Goal: Task Accomplishment & Management: Manage account settings

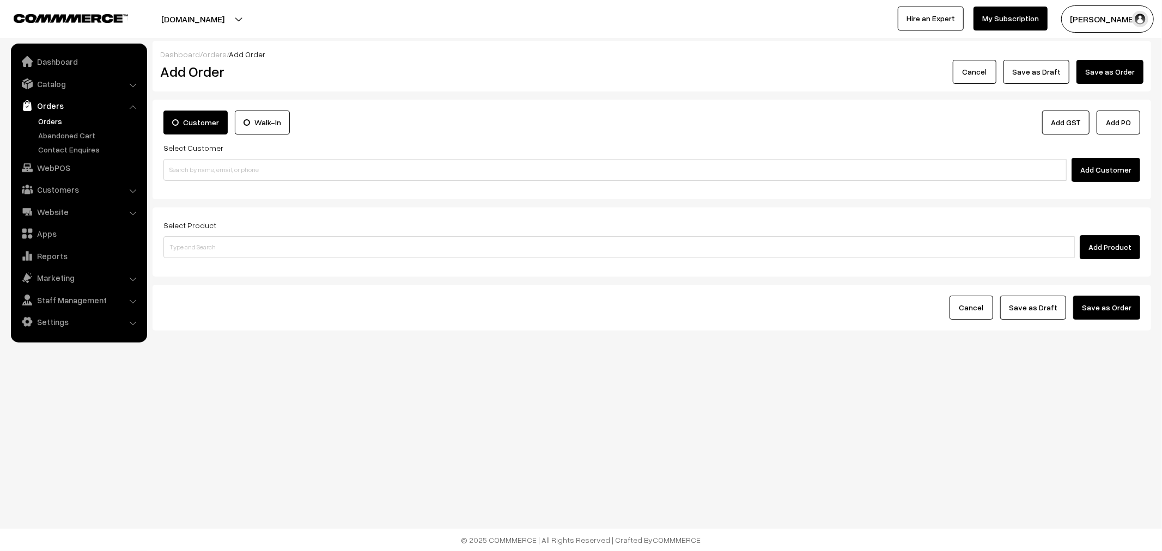
click at [55, 113] on link "Orders" at bounding box center [79, 106] width 130 height 20
click at [55, 118] on link "Orders" at bounding box center [89, 120] width 108 height 11
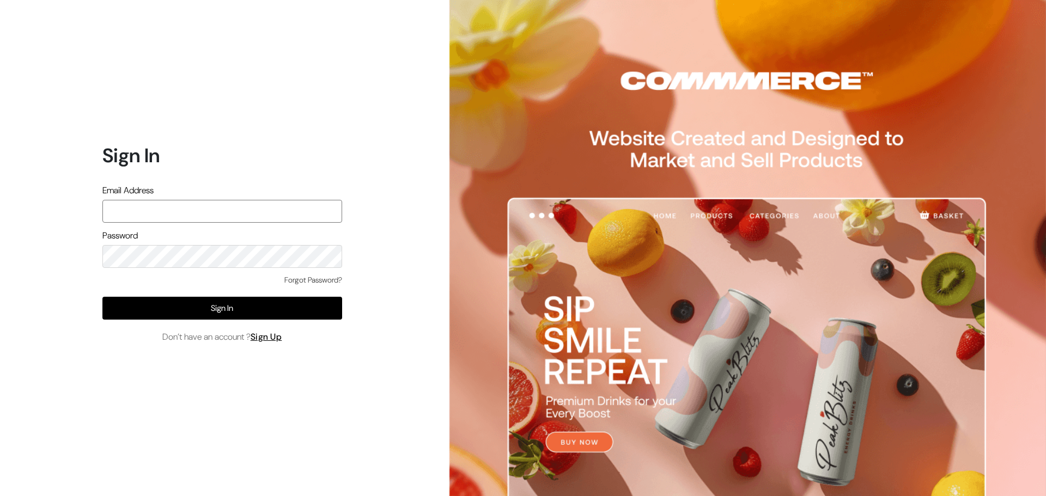
type input "ansaziz777@gmail.com"
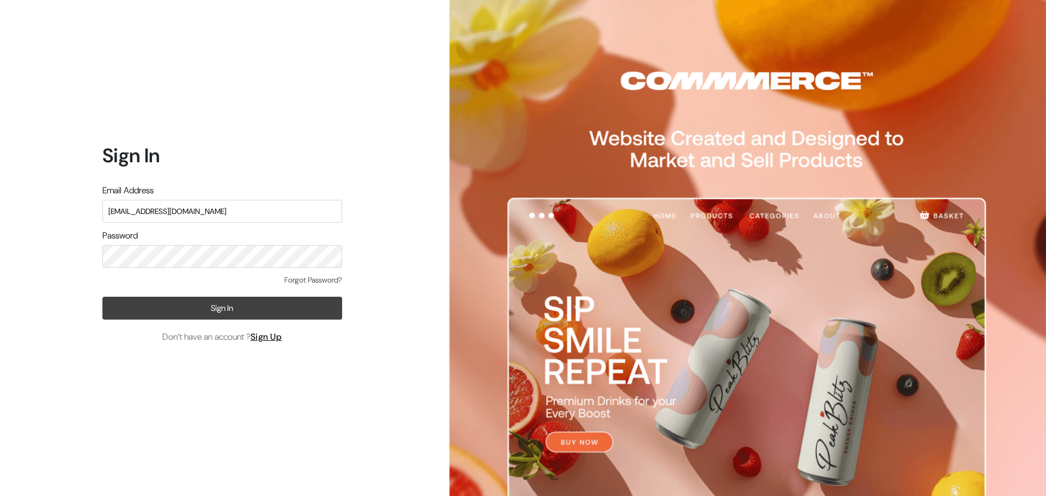
click at [251, 314] on button "Sign In" at bounding box center [222, 308] width 240 height 23
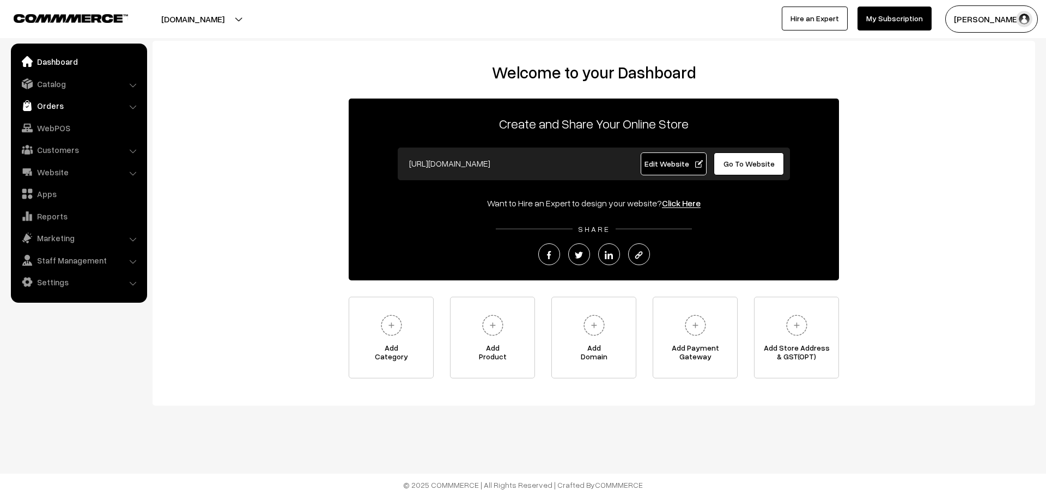
click at [56, 107] on link "Orders" at bounding box center [79, 106] width 130 height 20
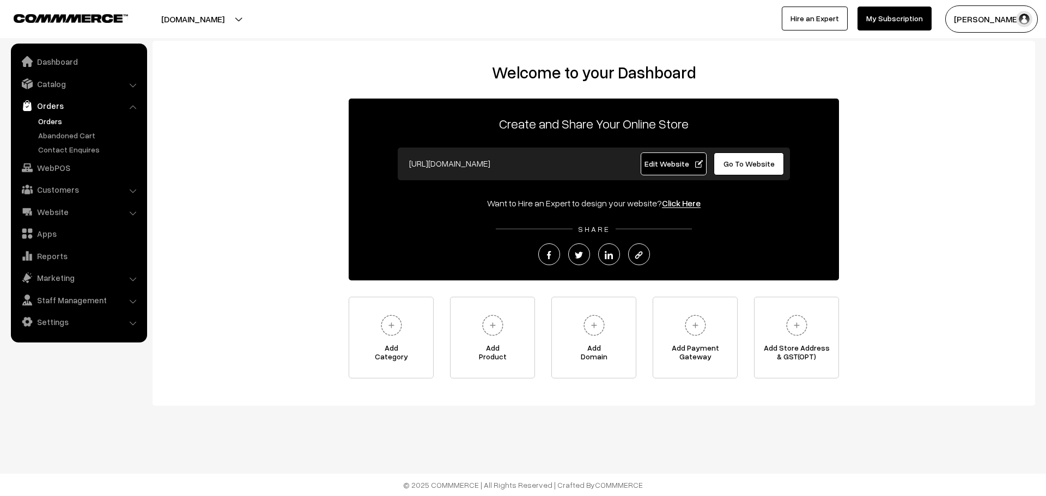
click at [56, 118] on link "Orders" at bounding box center [89, 120] width 108 height 11
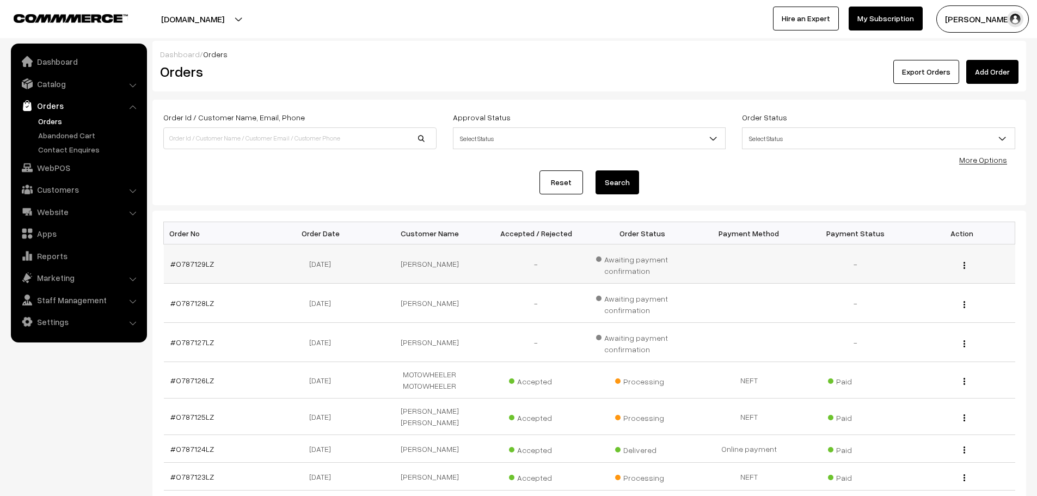
click at [194, 259] on td "#O787129LZ" at bounding box center [217, 264] width 107 height 39
click at [182, 260] on link "#O787129LZ" at bounding box center [192, 263] width 44 height 9
click at [997, 84] on div "Dashboard / Orders Orders Export Orders Add Order" at bounding box center [589, 66] width 874 height 51
click at [995, 79] on link "Add Order" at bounding box center [993, 72] width 52 height 24
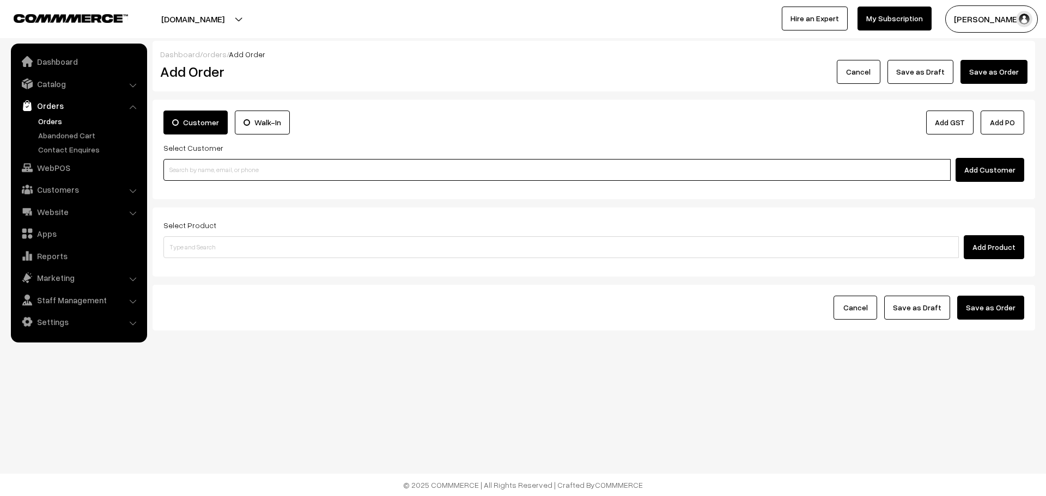
click at [721, 177] on input at bounding box center [556, 170] width 787 height 22
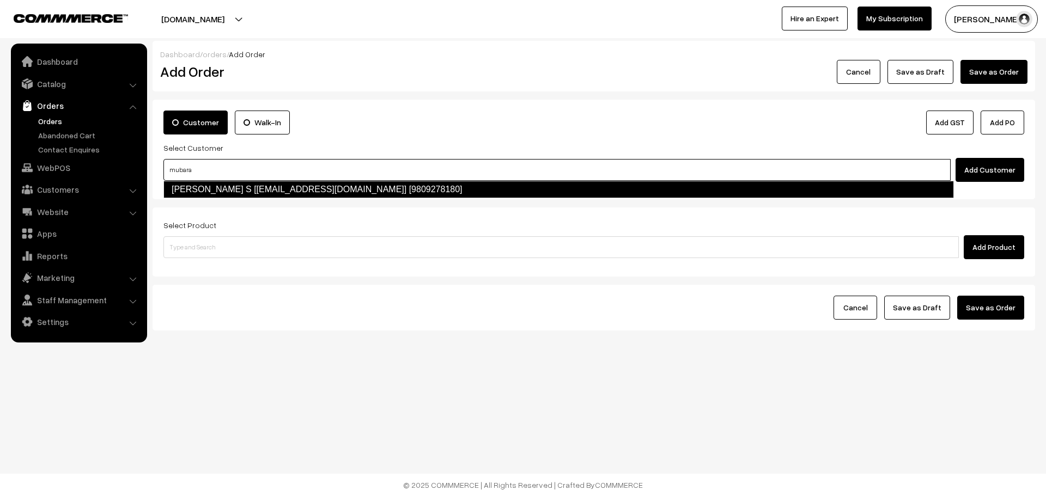
click at [325, 192] on link "[PERSON_NAME] S [[EMAIL_ADDRESS][DOMAIN_NAME]] [9809278180]" at bounding box center [558, 189] width 790 height 17
type input "mubara"
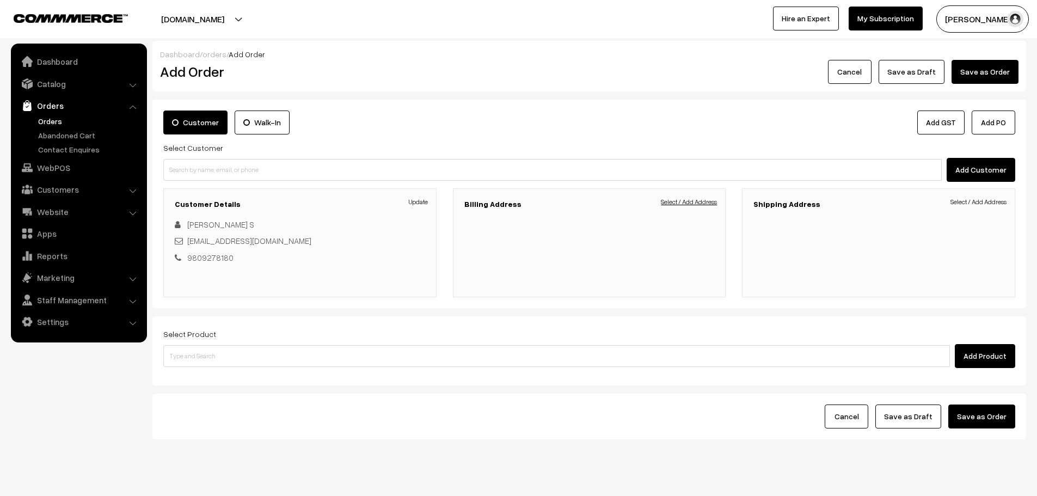
click at [668, 206] on link "Select / Add Address" at bounding box center [689, 202] width 56 height 10
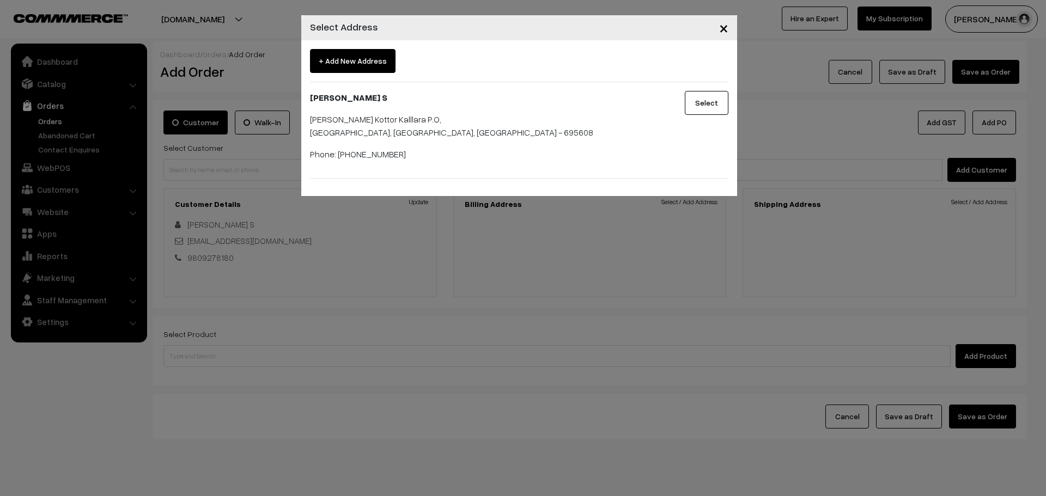
click at [700, 95] on button "Select" at bounding box center [707, 103] width 44 height 24
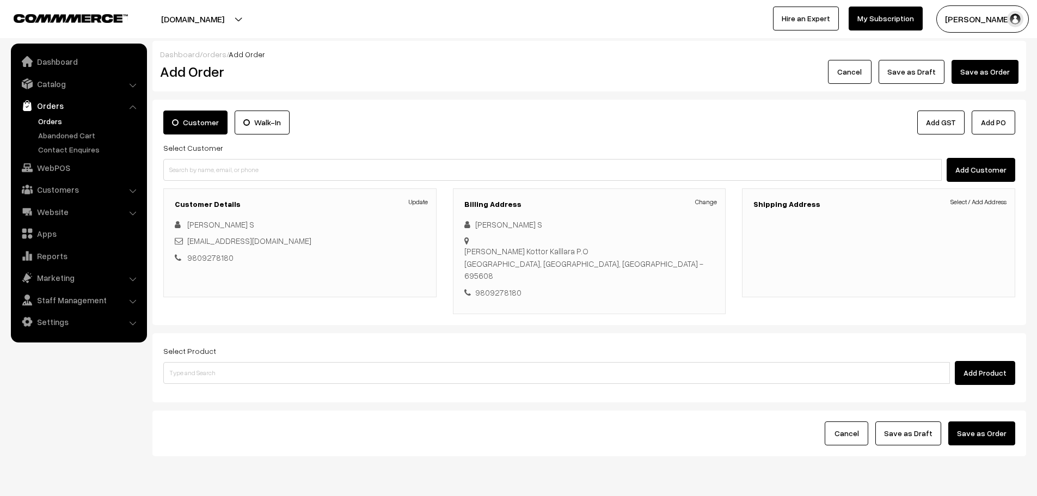
click at [956, 196] on div "Shipping Address Select / Add Address" at bounding box center [878, 242] width 273 height 109
click at [964, 199] on link "Select / Add Address" at bounding box center [979, 202] width 56 height 10
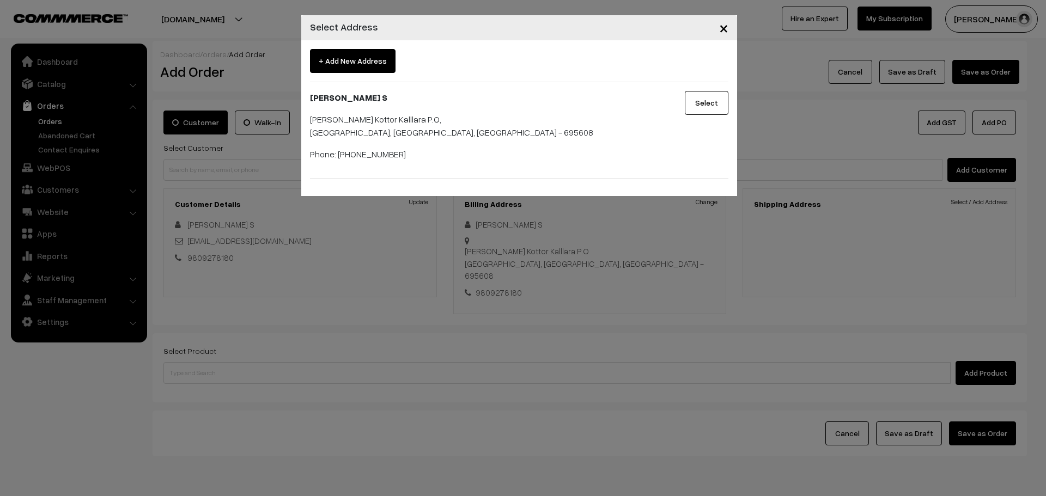
click at [688, 108] on button "Select" at bounding box center [707, 103] width 44 height 24
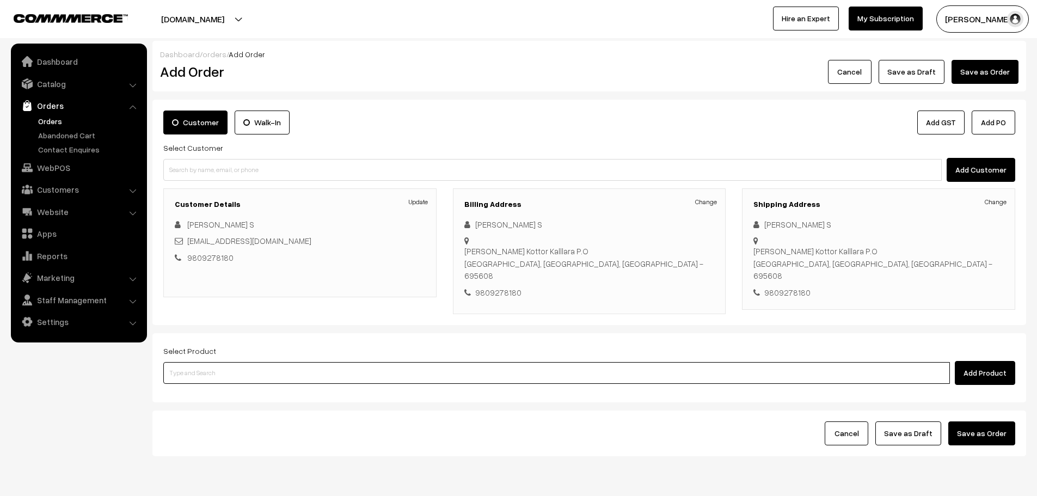
click at [320, 362] on input at bounding box center [556, 373] width 787 height 22
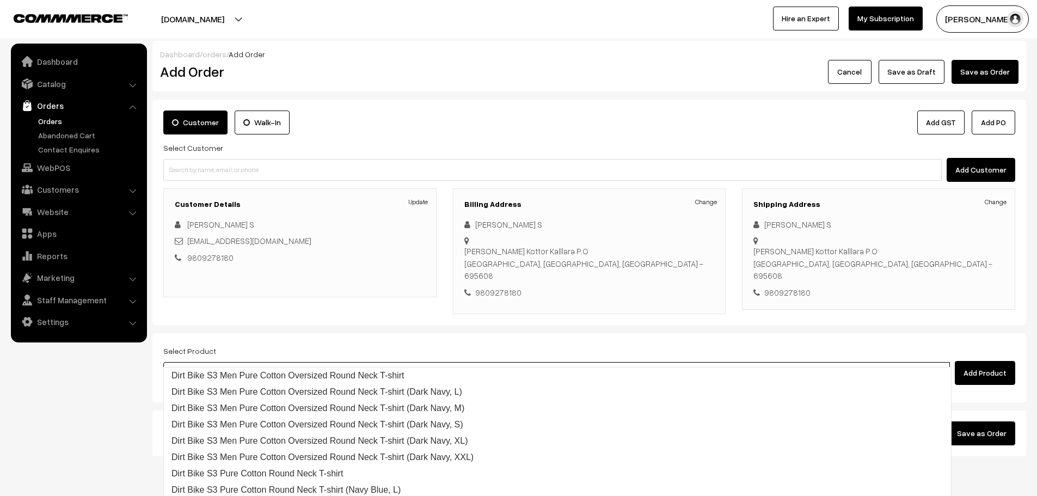
type input "S3 E"
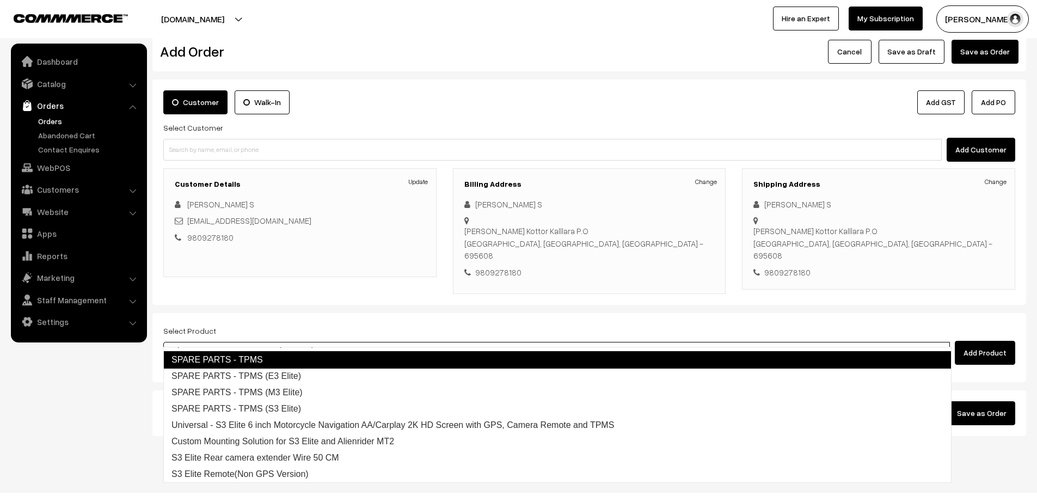
scroll to position [22, 0]
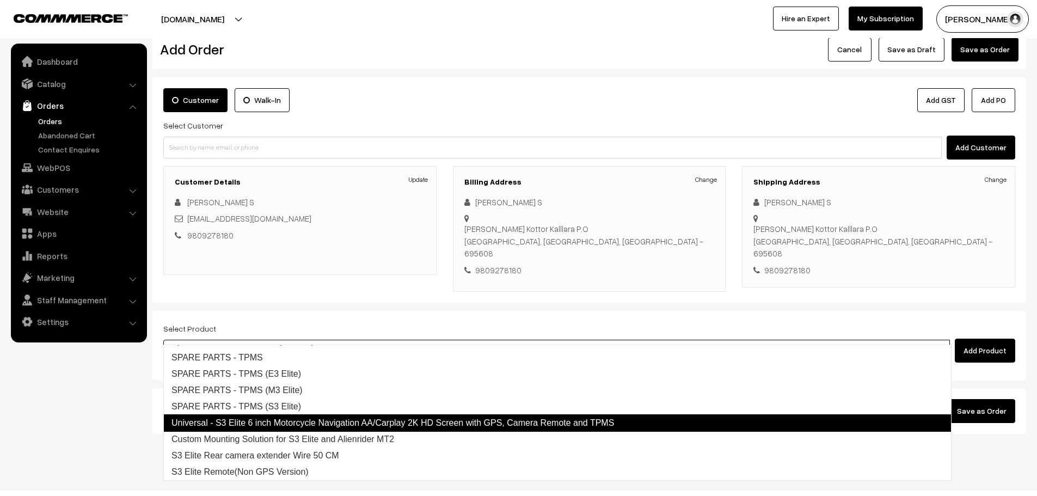
click at [291, 425] on link "Universal - S3 Elite 6 inch Motorcycle Navigation AA/Carplay 2K HD Screen with …" at bounding box center [557, 422] width 789 height 17
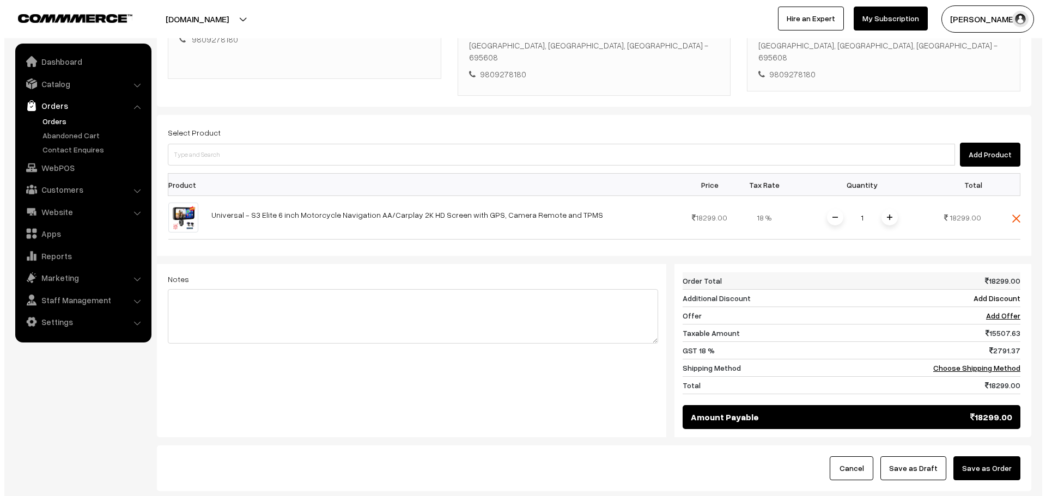
scroll to position [276, 0]
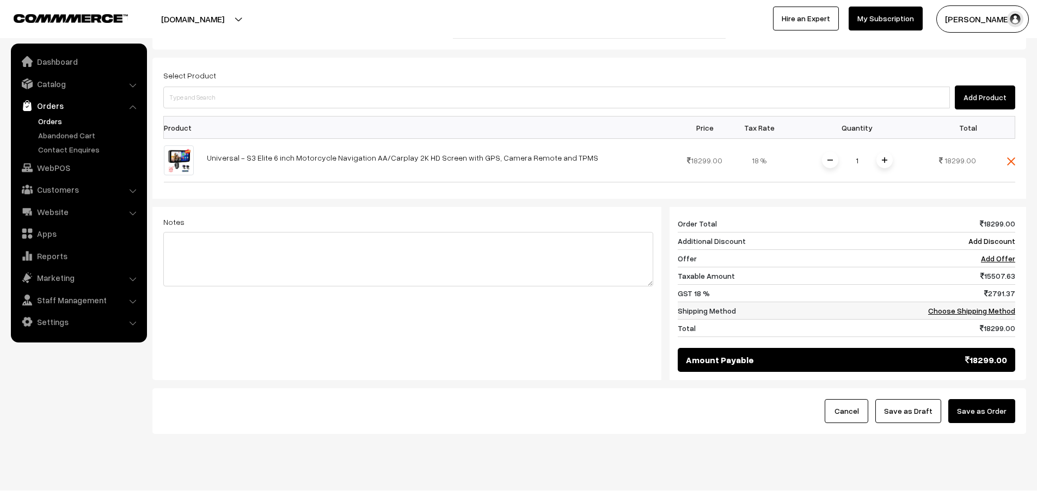
click at [953, 302] on td "Choose Shipping Method" at bounding box center [962, 310] width 108 height 17
click at [954, 306] on link "Choose Shipping Method" at bounding box center [972, 310] width 87 height 9
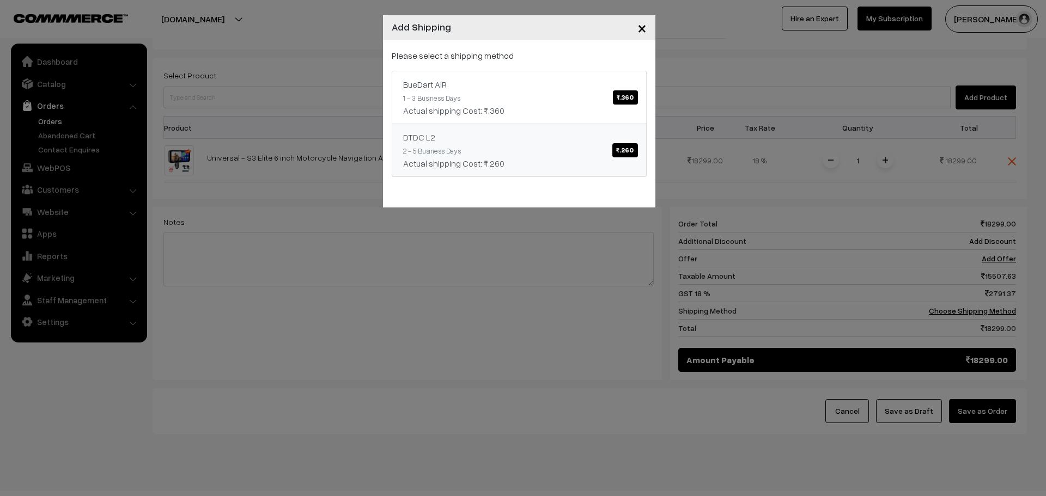
click at [622, 156] on span "₹.260" at bounding box center [624, 150] width 25 height 14
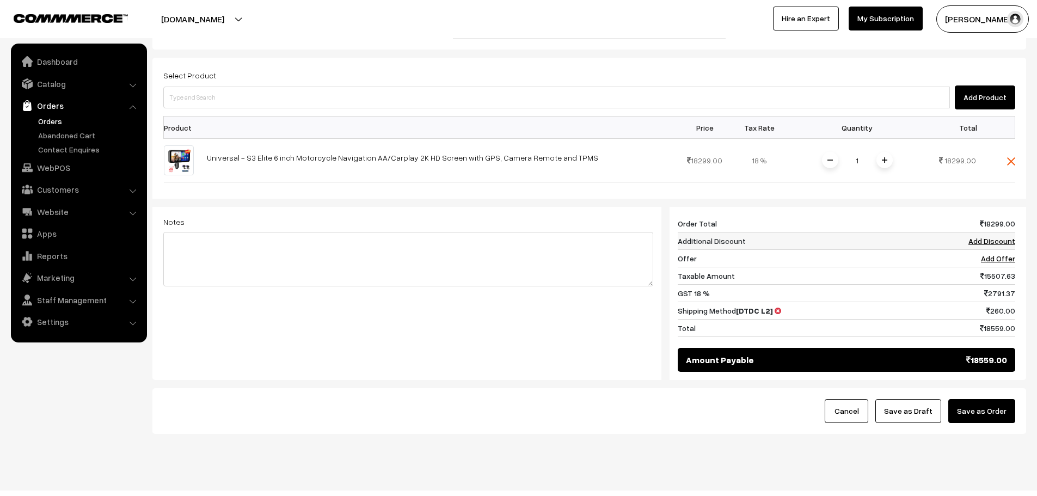
click at [996, 236] on link "Add Discount" at bounding box center [992, 240] width 47 height 9
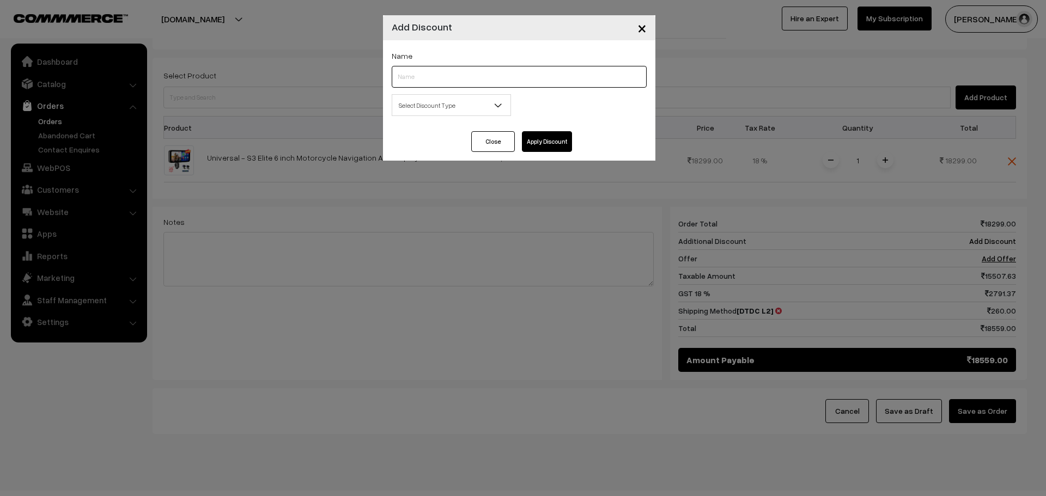
click at [488, 80] on input "text" at bounding box center [519, 77] width 255 height 22
type input "FNF"
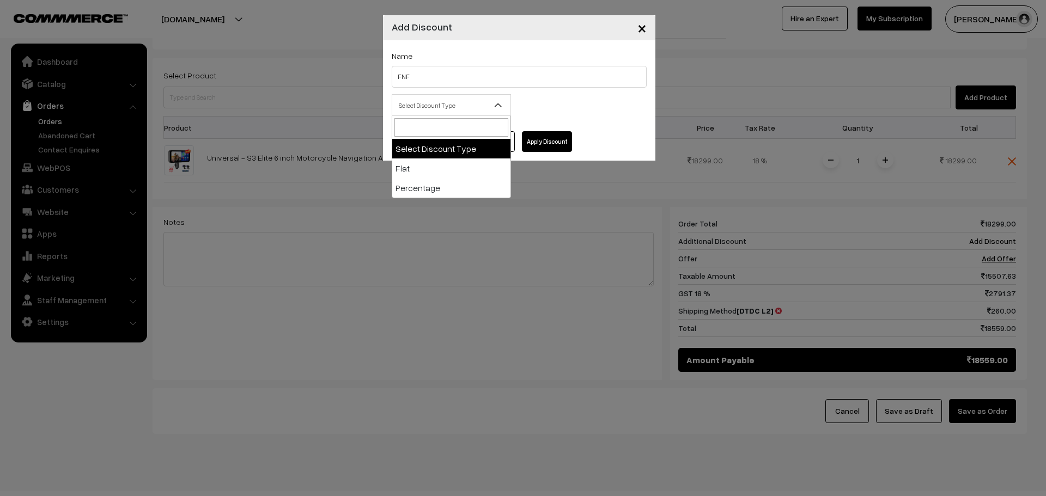
click at [459, 101] on span "Select Discount Type" at bounding box center [451, 105] width 118 height 19
select select "flat"
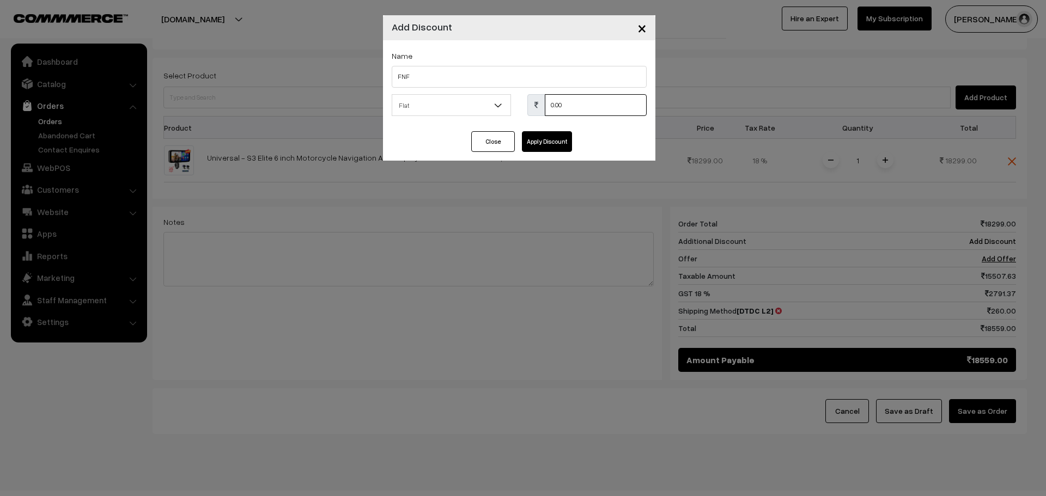
drag, startPoint x: 546, startPoint y: 118, endPoint x: 532, endPoint y: 120, distance: 14.4
click at [532, 120] on div "Select Discount Type Flat Percentage Flat 0.00 % 0.00" at bounding box center [518, 108] width 271 height 28
type input "3059"
click at [539, 141] on button "Apply Discount" at bounding box center [547, 141] width 50 height 21
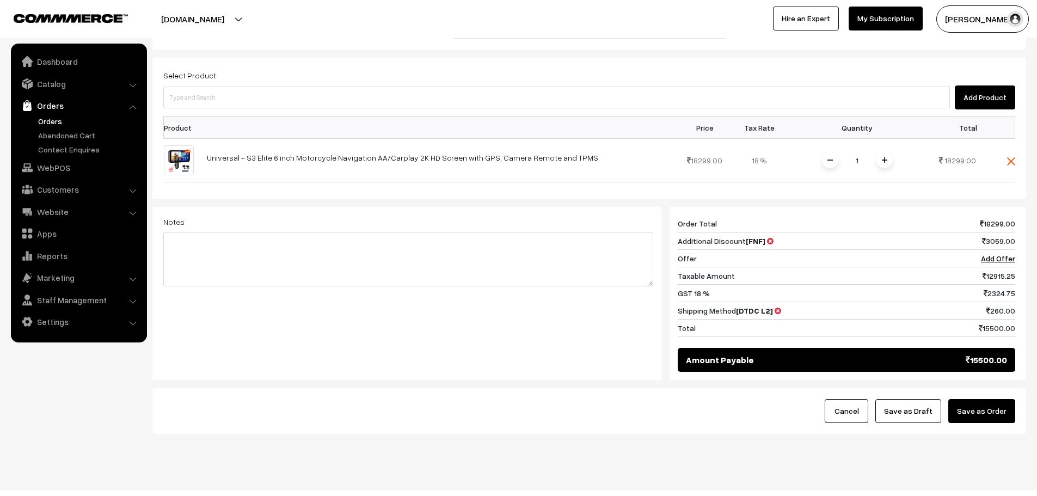
click at [986, 399] on button "Save as Order" at bounding box center [982, 411] width 67 height 24
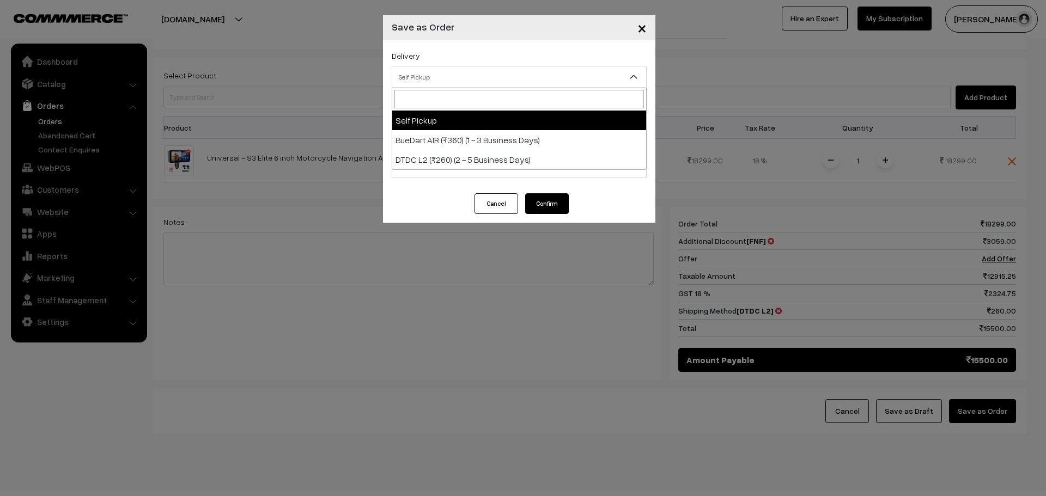
click at [419, 71] on span "Self Pickup" at bounding box center [519, 77] width 254 height 19
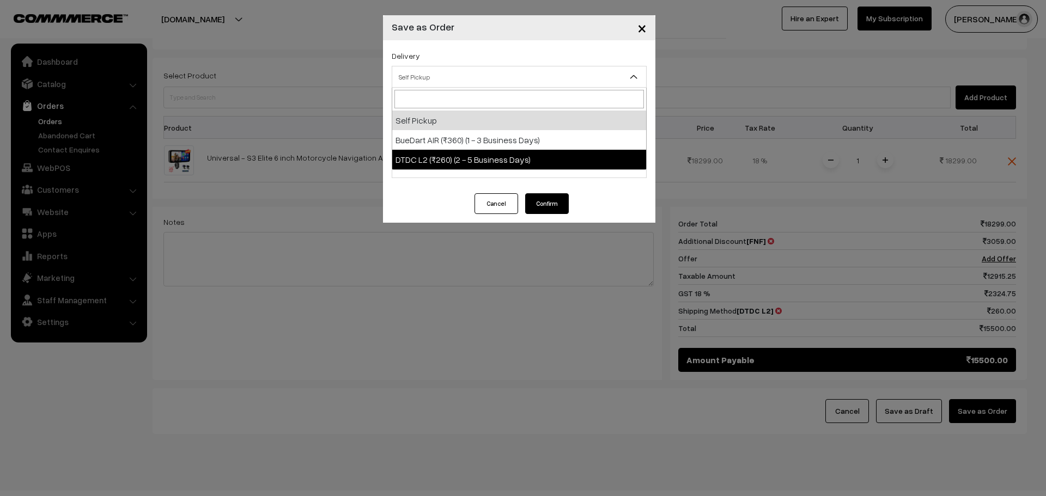
select select "DL1"
select select "3"
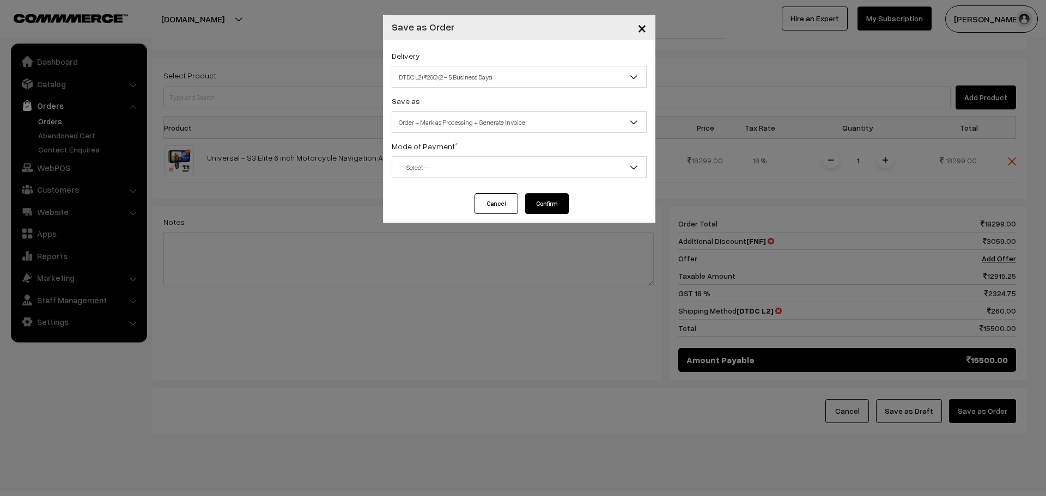
click at [471, 164] on span "-- Select --" at bounding box center [519, 167] width 254 height 19
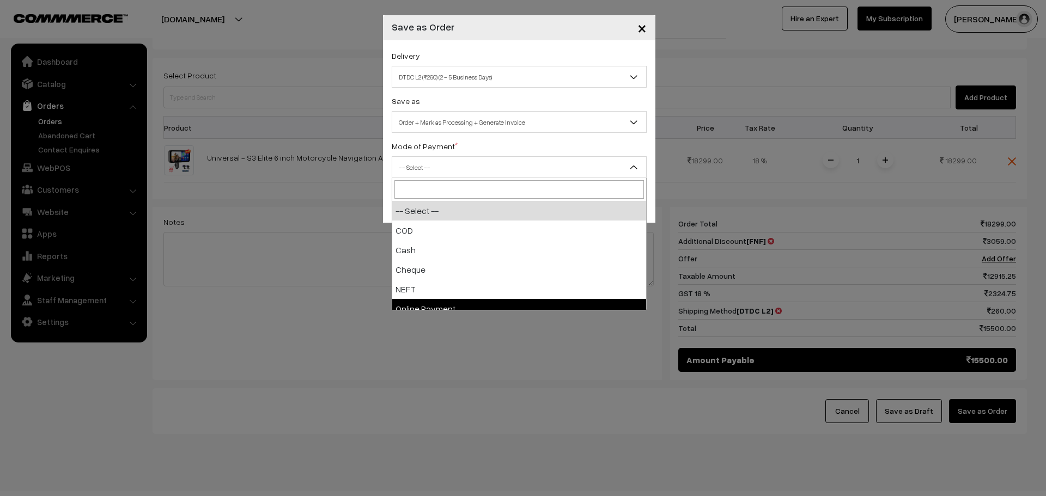
select select "5"
checkbox input "true"
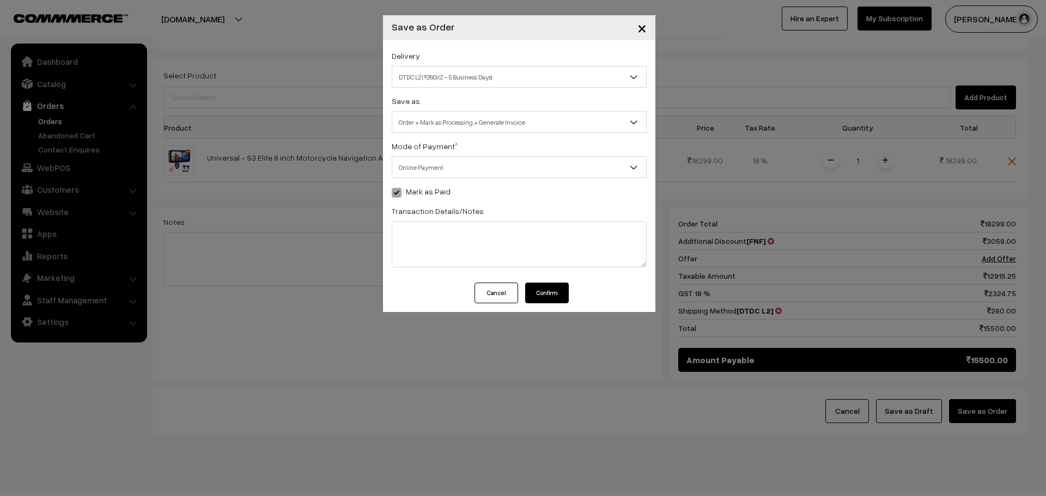
drag, startPoint x: 556, startPoint y: 288, endPoint x: 553, endPoint y: 295, distance: 7.8
click at [553, 289] on button "Confirm" at bounding box center [547, 293] width 44 height 21
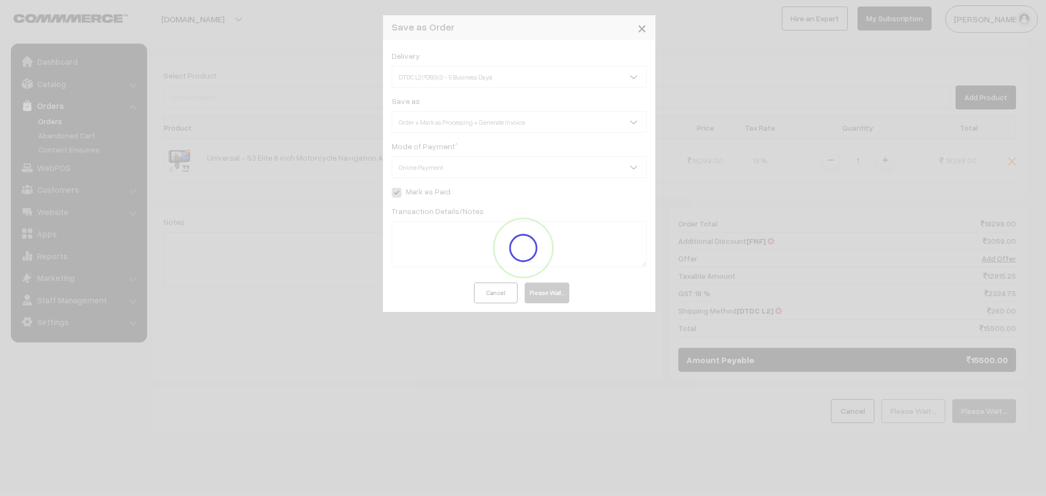
scroll to position [22, 0]
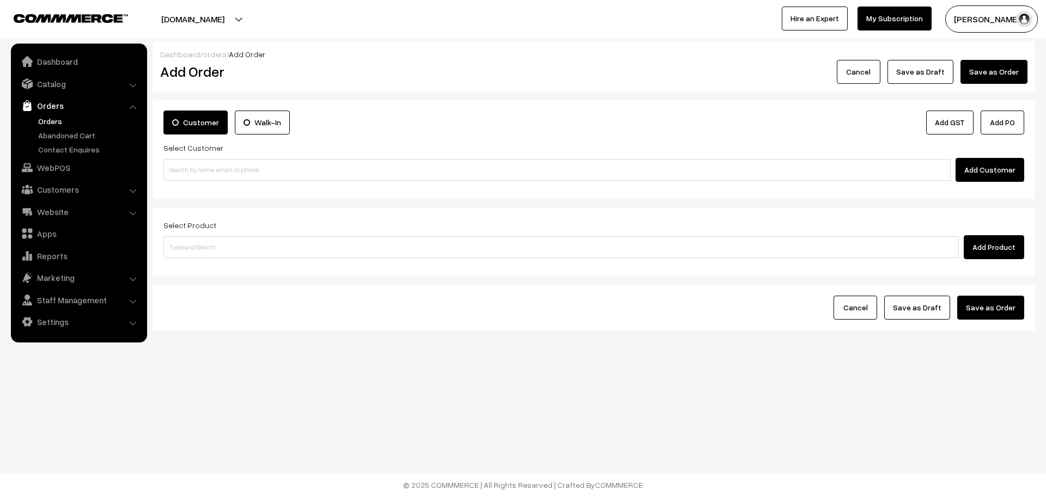
click at [55, 123] on link "Orders" at bounding box center [89, 120] width 108 height 11
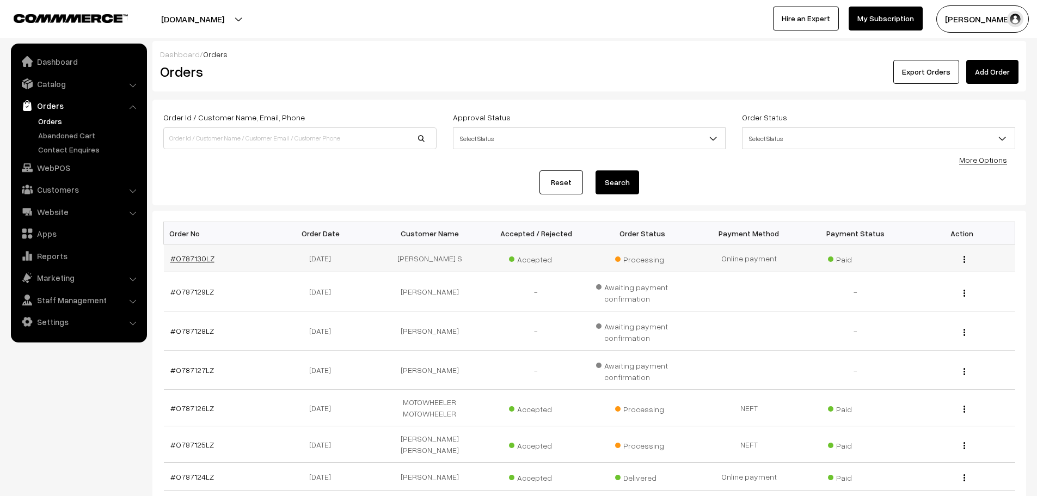
click at [196, 257] on link "#O787130LZ" at bounding box center [192, 258] width 44 height 9
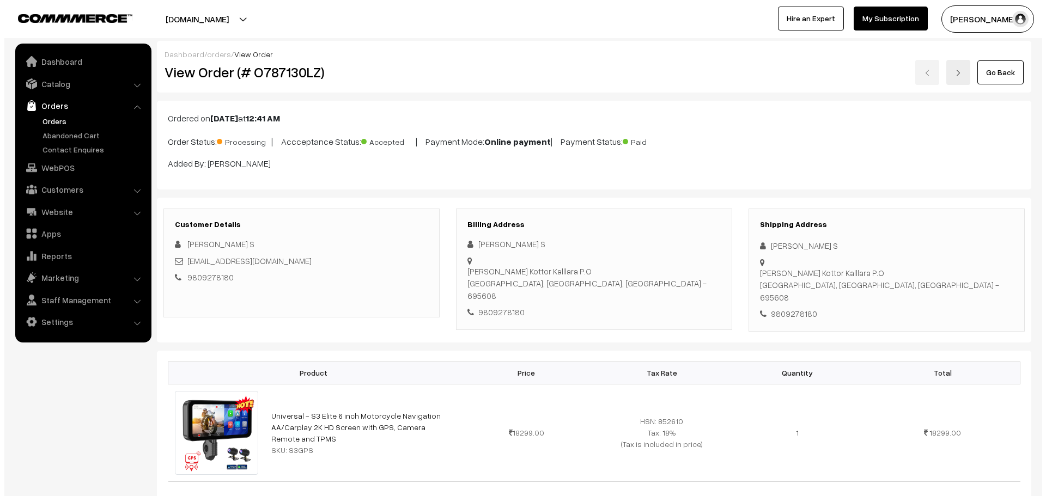
scroll to position [381, 0]
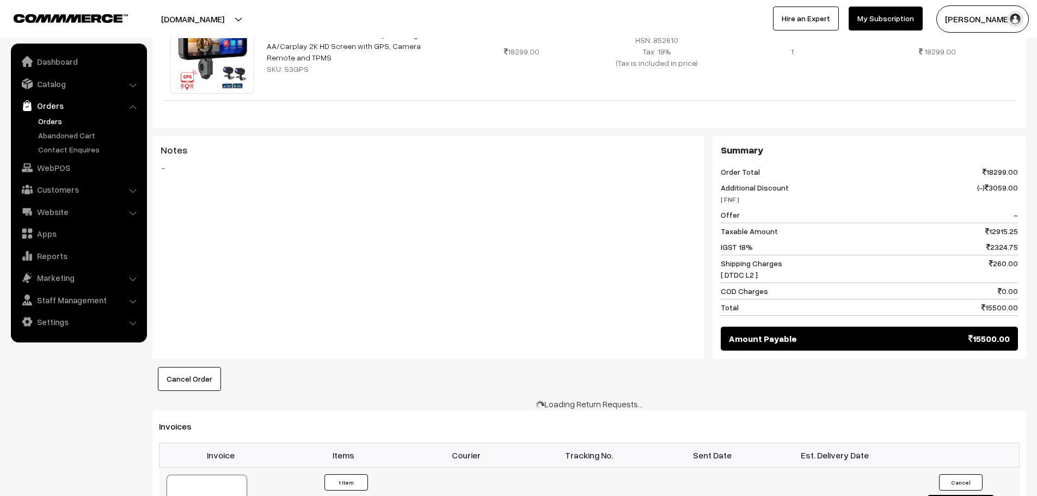
click at [967, 475] on td "Cancel Convert to Fulfilment" at bounding box center [958, 501] width 123 height 69
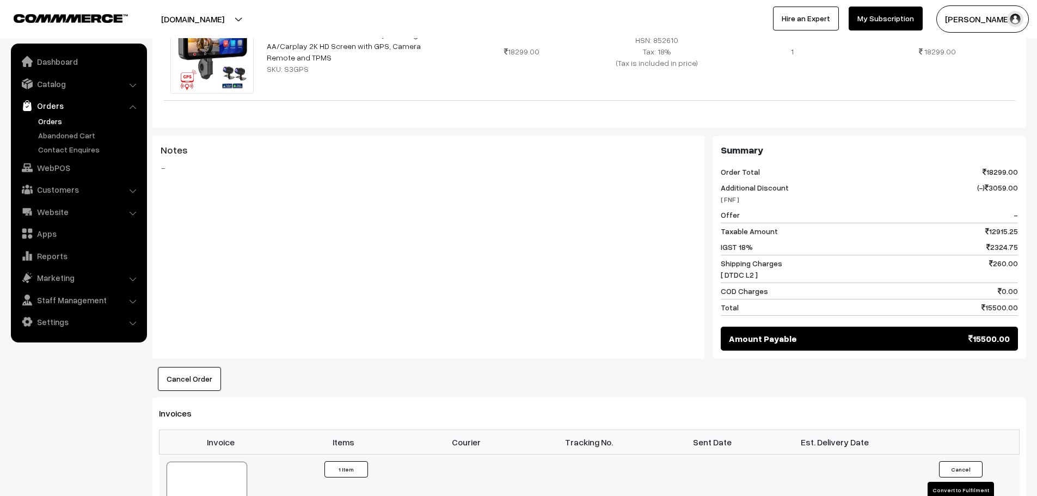
click at [974, 482] on button "Convert to Fulfilment" at bounding box center [961, 490] width 66 height 16
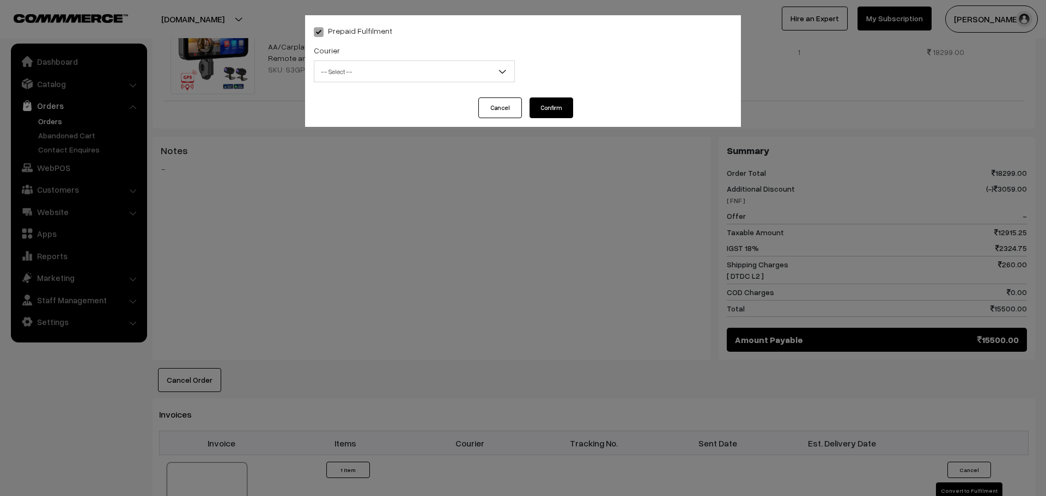
click at [397, 70] on span "-- Select --" at bounding box center [414, 71] width 200 height 19
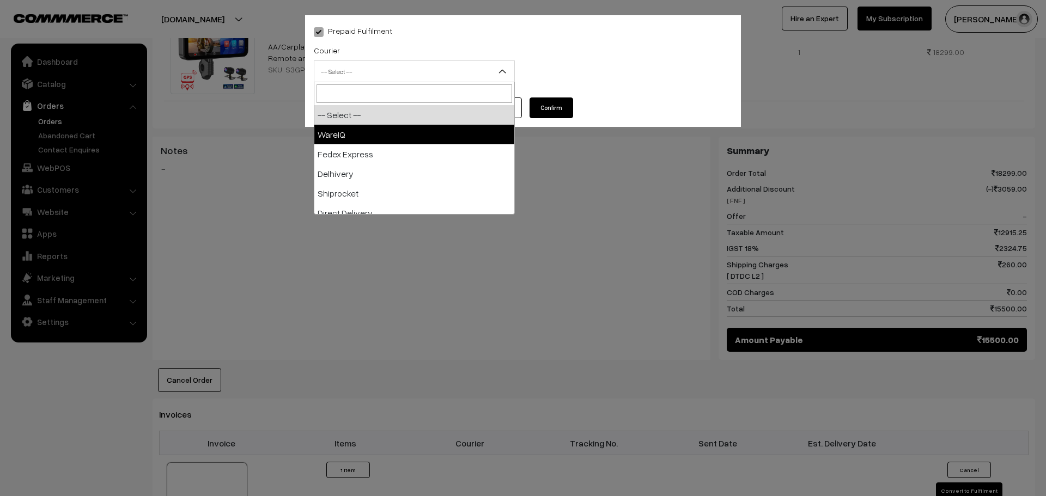
select select "1"
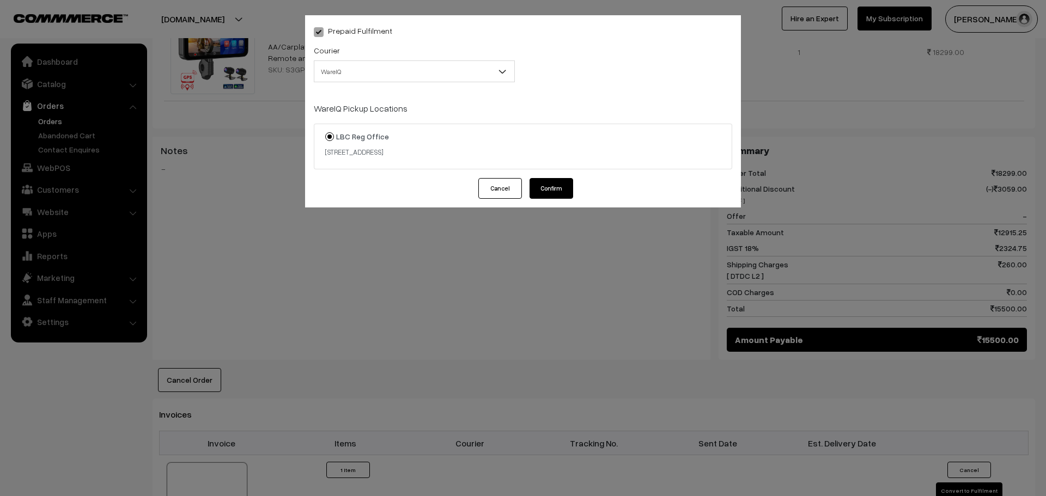
click at [551, 193] on button "Confirm" at bounding box center [551, 188] width 44 height 21
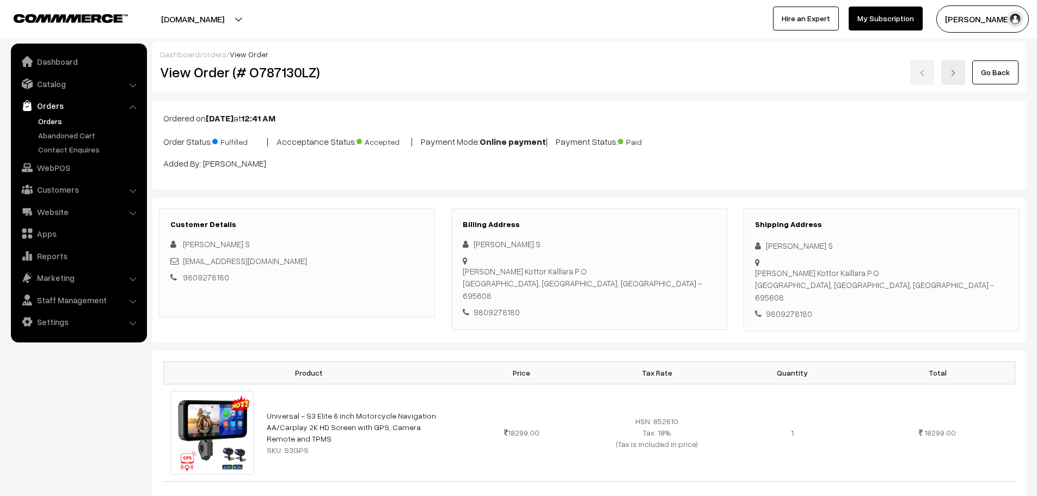
scroll to position [381, 0]
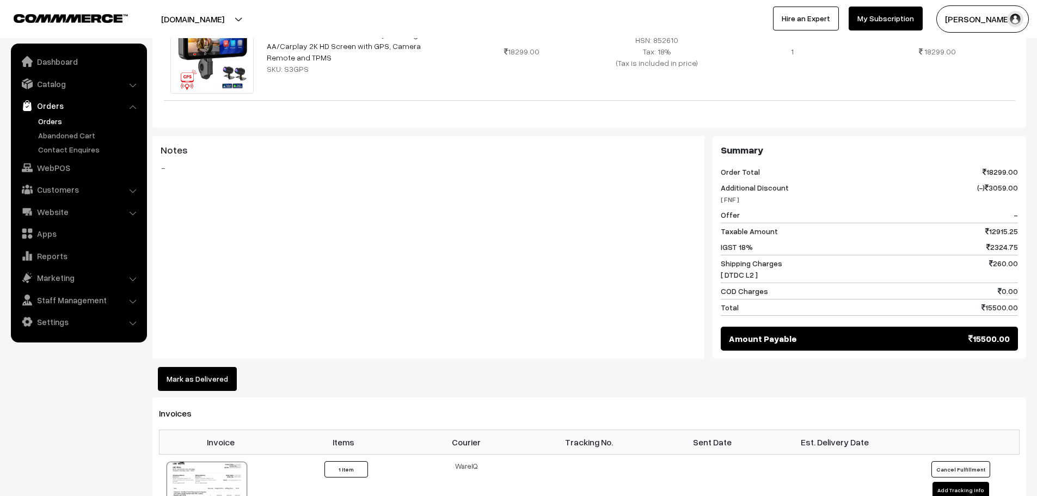
click at [50, 123] on link "Orders" at bounding box center [89, 120] width 108 height 11
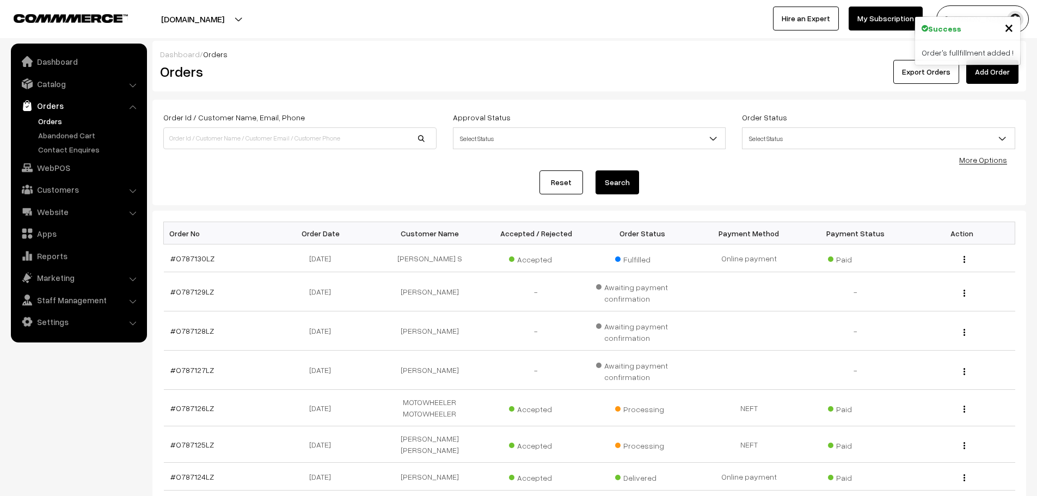
click at [46, 114] on link "Orders" at bounding box center [79, 106] width 130 height 20
